Goal: Transaction & Acquisition: Purchase product/service

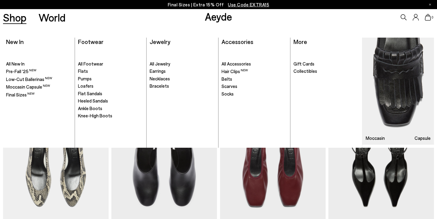
click at [20, 21] on link "Shop" at bounding box center [14, 17] width 23 height 11
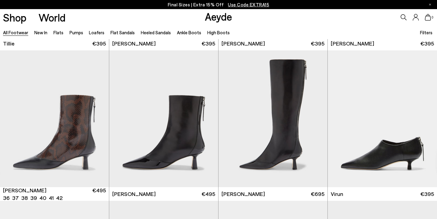
scroll to position [1798, 0]
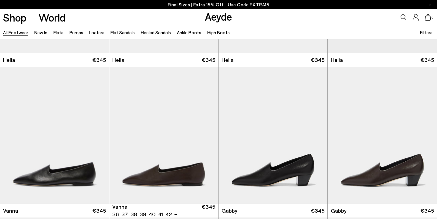
scroll to position [1177, 0]
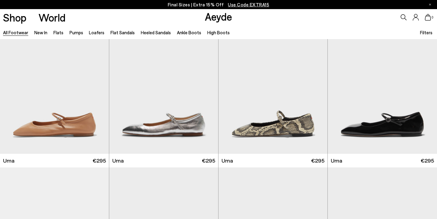
scroll to position [4628, 0]
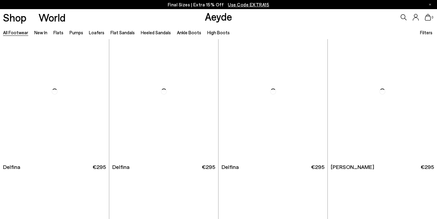
scroll to position [5443, 0]
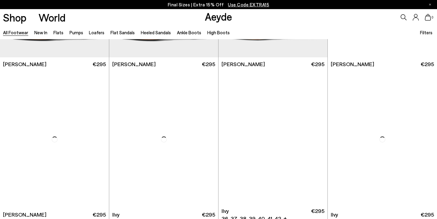
scroll to position [6495, 0]
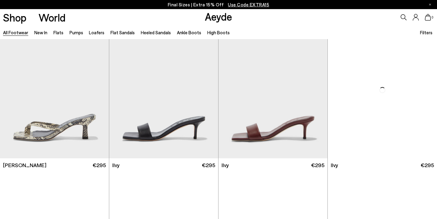
scroll to position [7247, 0]
